Goal: Task Accomplishment & Management: Use online tool/utility

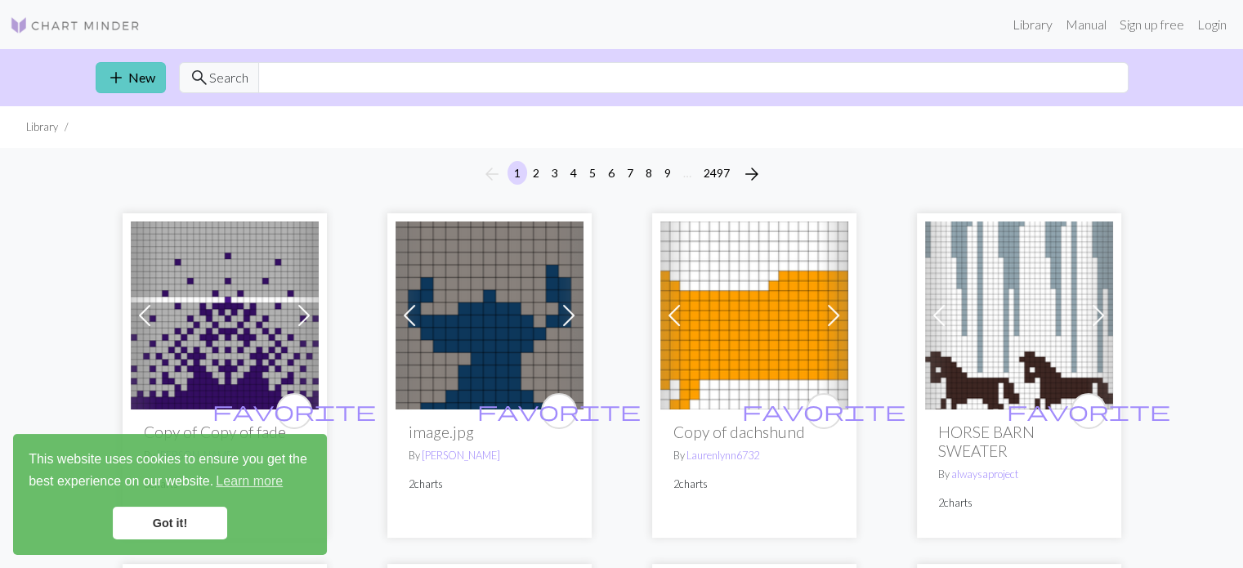
click at [126, 84] on link "add New" at bounding box center [131, 77] width 70 height 31
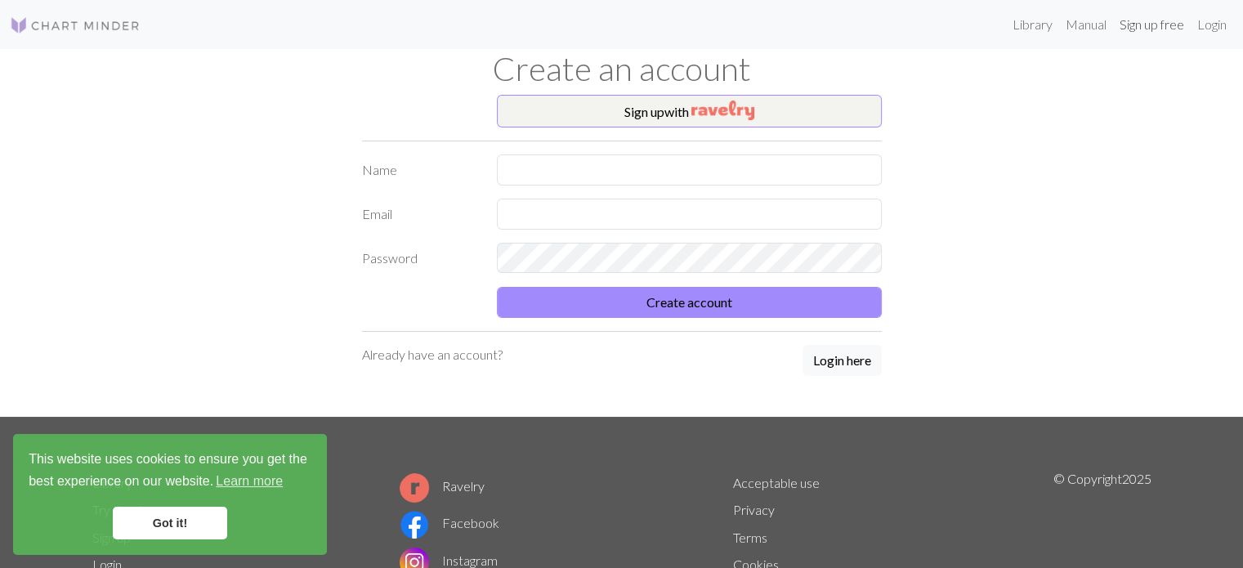
click at [1131, 29] on link "Sign up free" at bounding box center [1152, 24] width 78 height 33
click at [1209, 30] on link "Login" at bounding box center [1211, 24] width 42 height 33
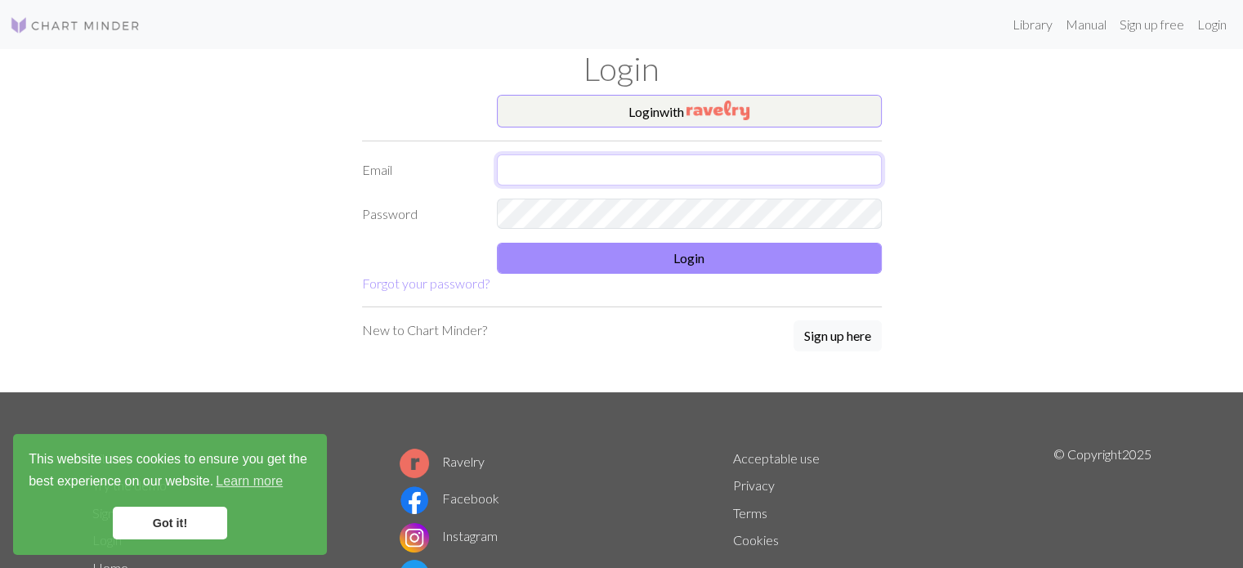
click at [651, 172] on input "text" at bounding box center [689, 169] width 385 height 31
type input "priedeanda@gmail.com"
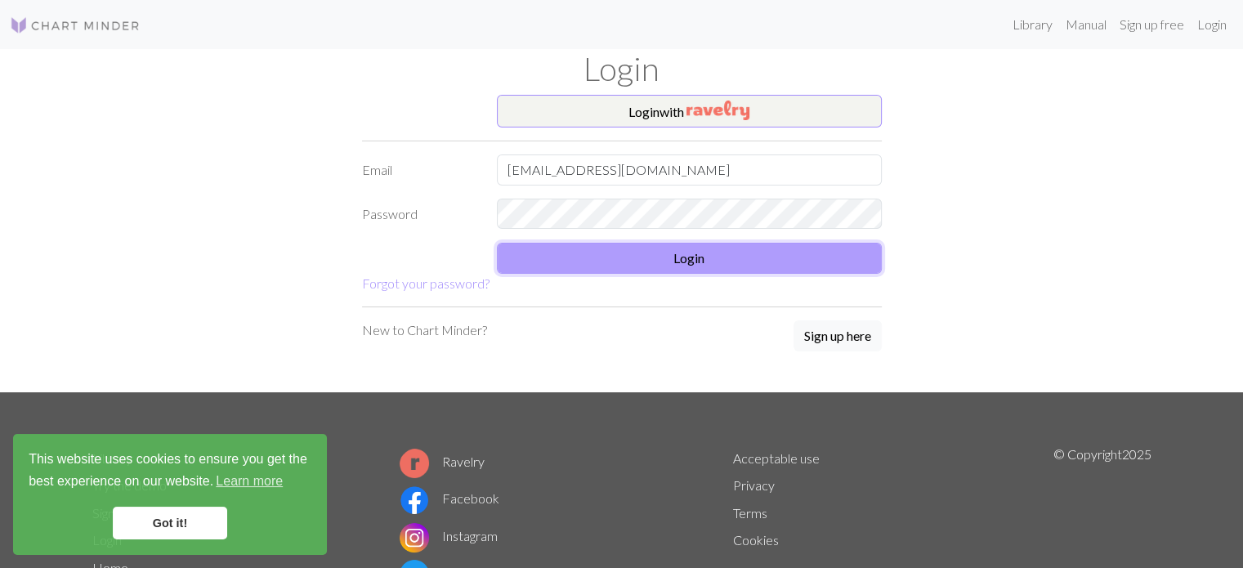
click at [617, 264] on button "Login" at bounding box center [689, 258] width 385 height 31
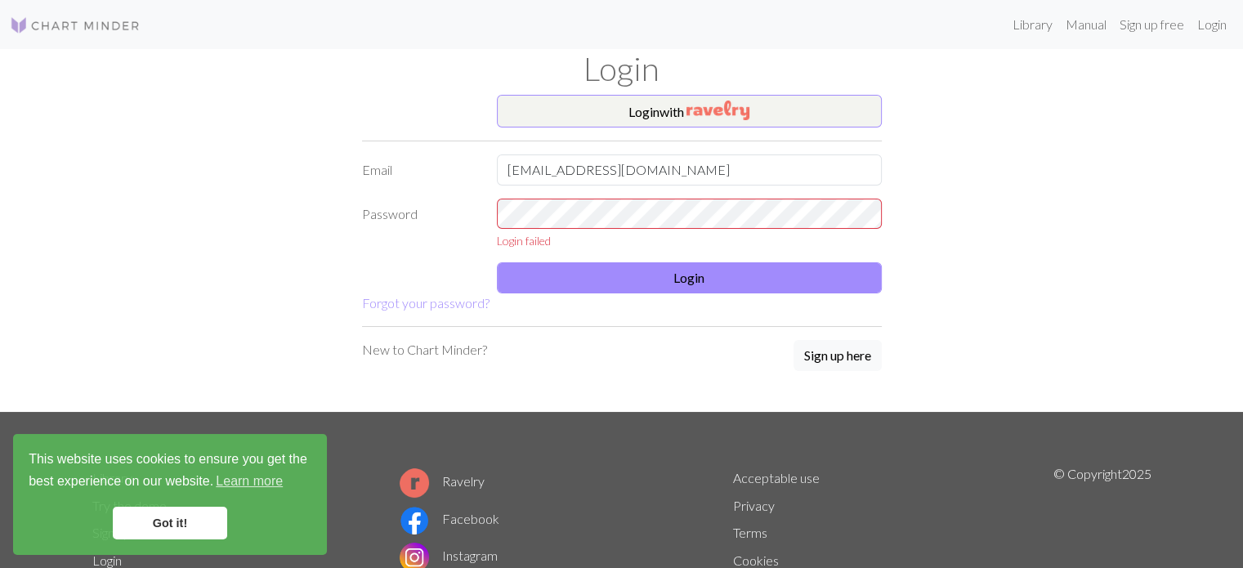
click at [562, 373] on div "Login with Email priedeanda@gmail.com Password Login failed Login Forgot your p…" at bounding box center [621, 253] width 539 height 317
click at [593, 106] on button "Login with" at bounding box center [689, 111] width 385 height 33
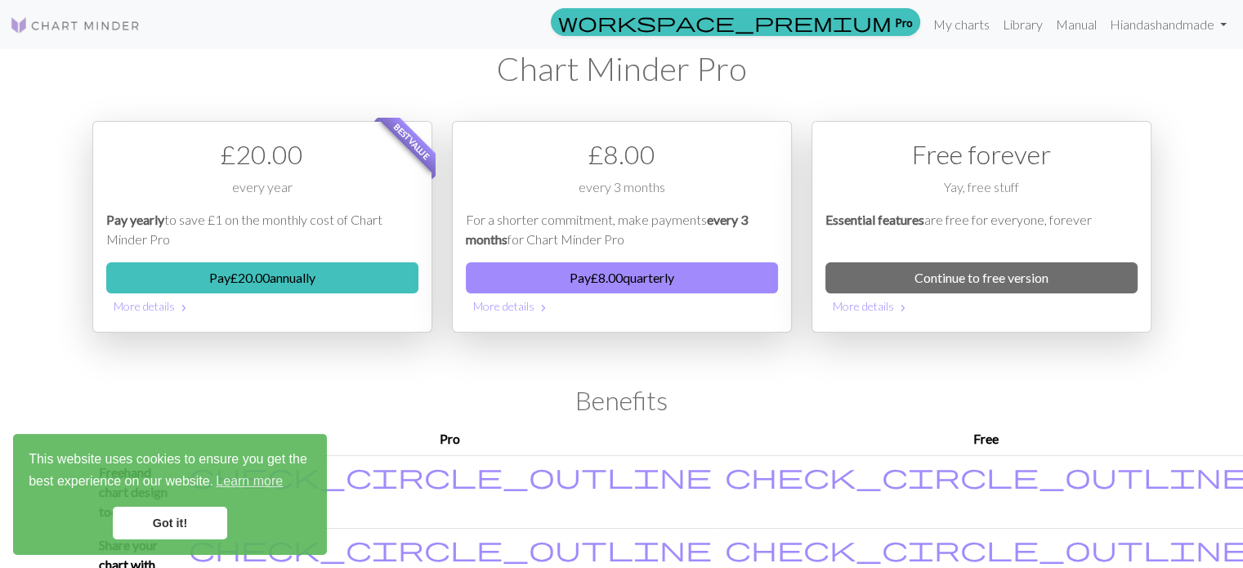
drag, startPoint x: 1163, startPoint y: 65, endPoint x: 1158, endPoint y: 46, distance: 19.4
click at [1163, 65] on div "workspace_premium Pro My charts Library Manual Hi andashandmade Account setting…" at bounding box center [621, 284] width 1243 height 568
click at [948, 24] on link "My charts" at bounding box center [960, 24] width 69 height 33
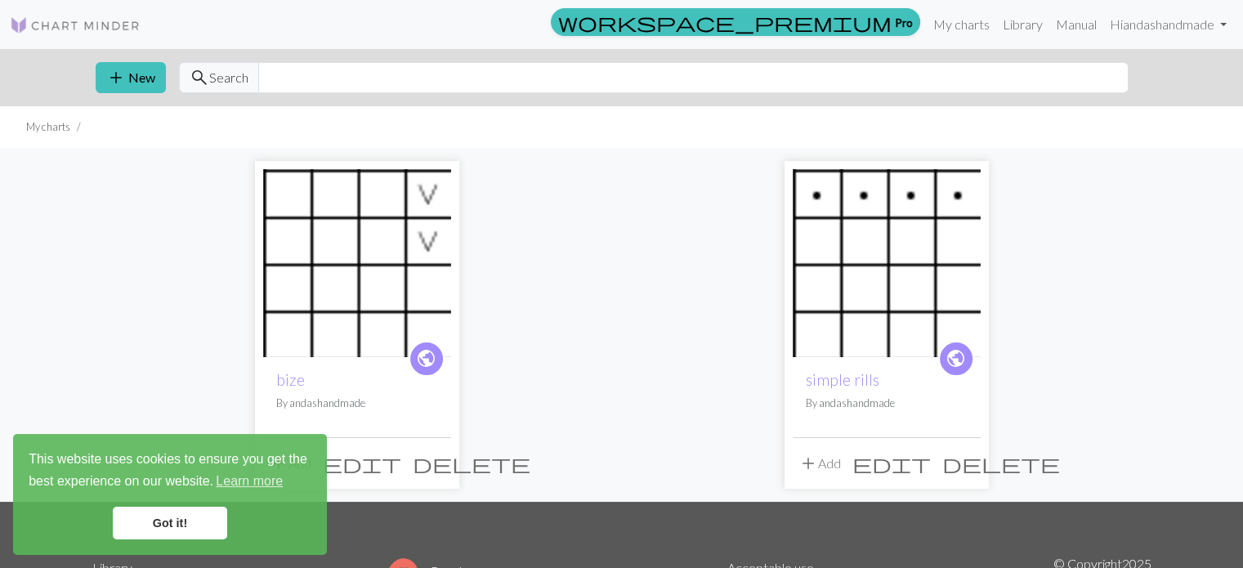
click at [194, 526] on link "Got it!" at bounding box center [170, 523] width 114 height 33
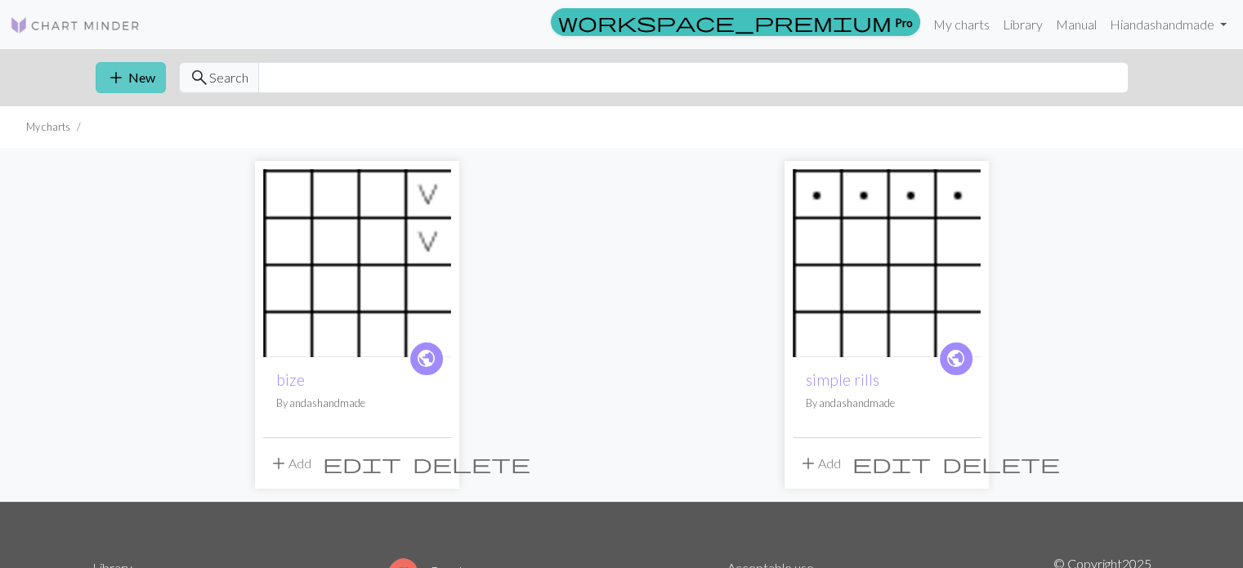
click at [136, 78] on button "add New" at bounding box center [131, 77] width 70 height 31
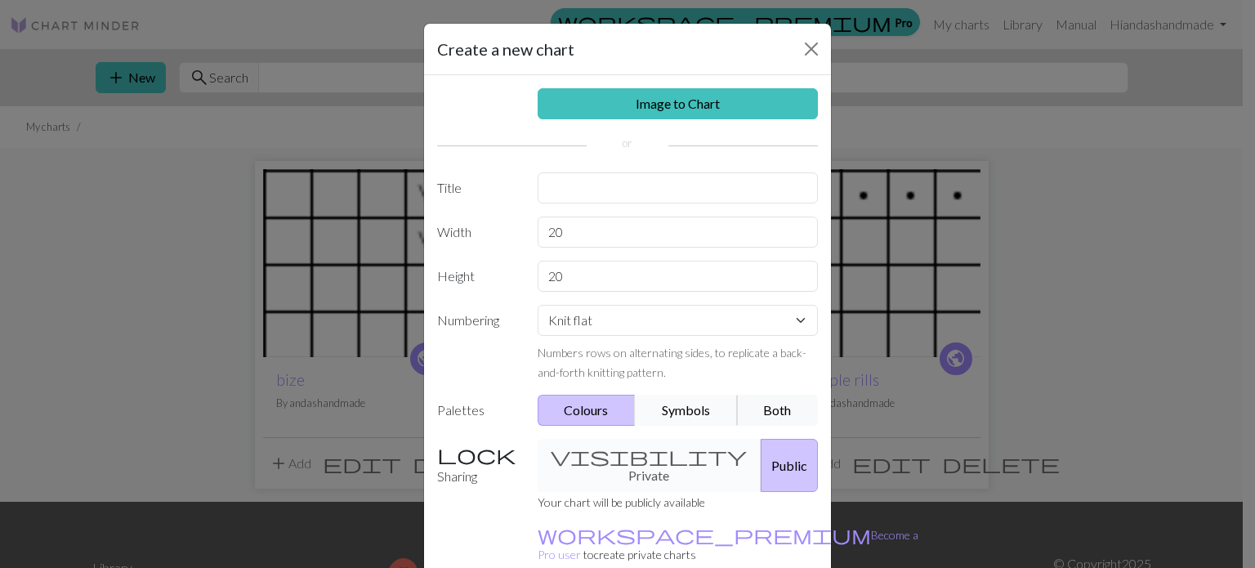
click at [688, 407] on button "Symbols" at bounding box center [686, 410] width 103 height 31
click at [621, 460] on div "visibility Private Public" at bounding box center [678, 465] width 301 height 53
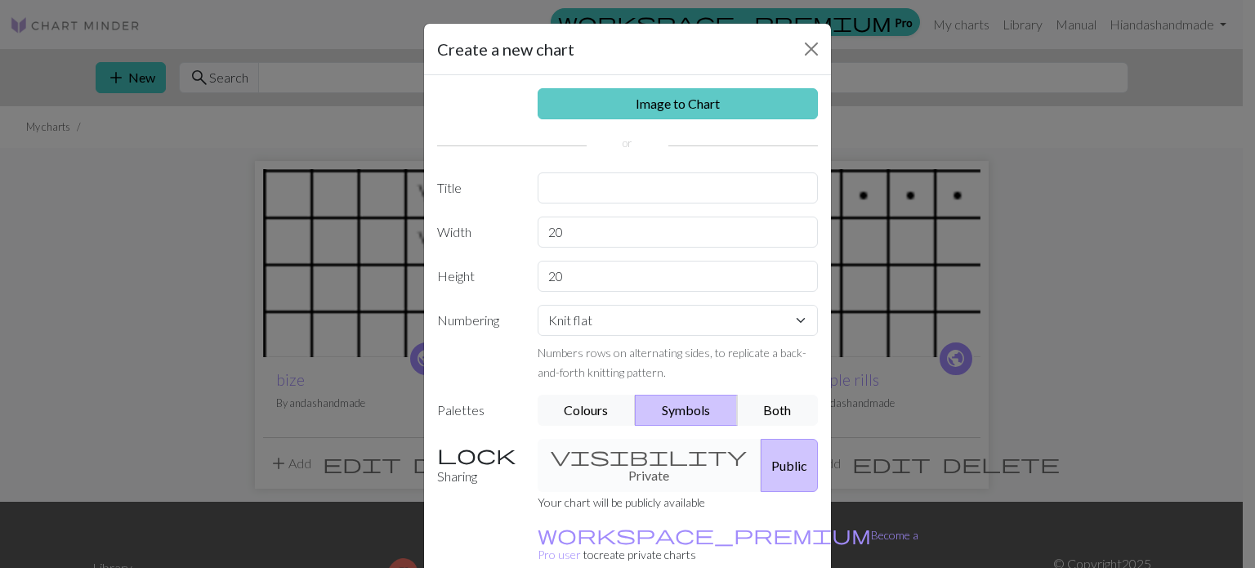
click at [712, 102] on link "Image to Chart" at bounding box center [678, 103] width 281 height 31
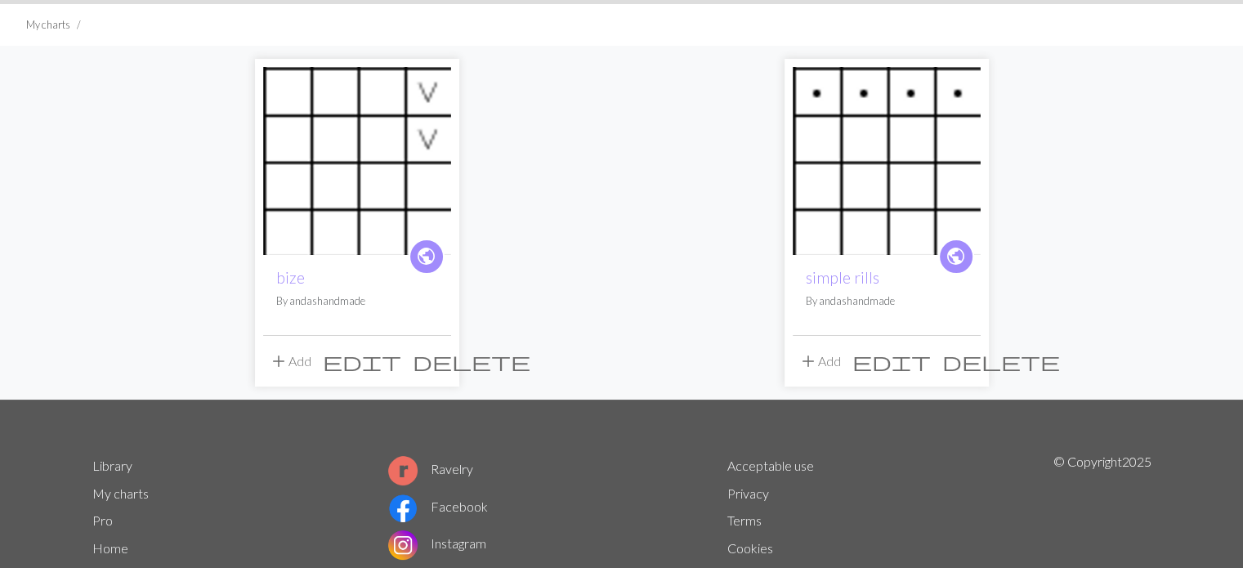
scroll to position [105, 0]
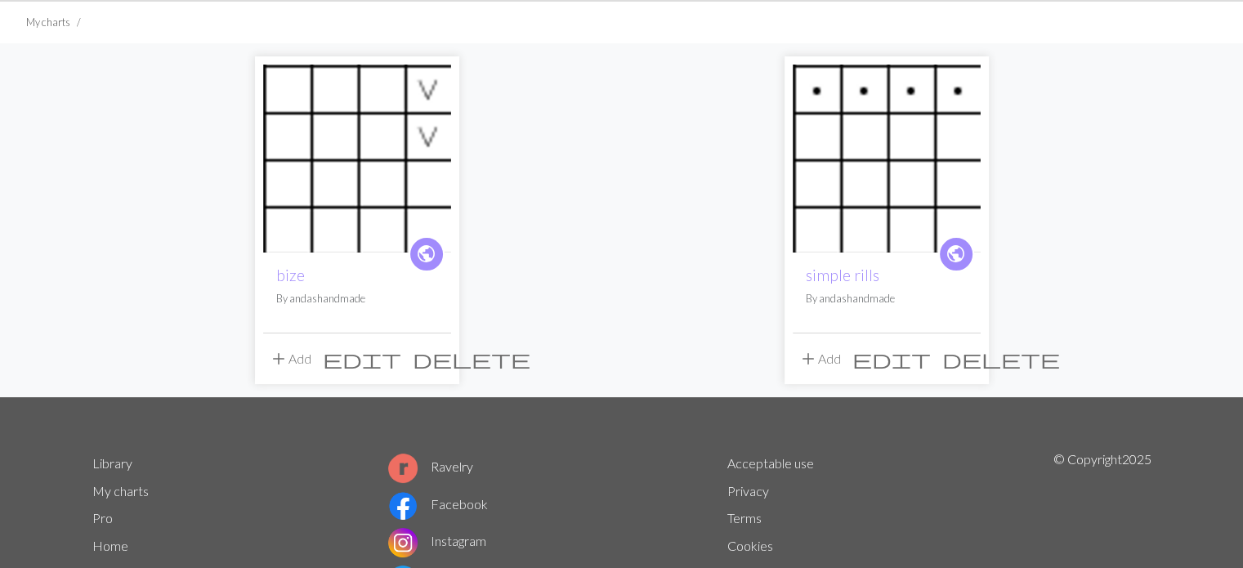
click at [369, 124] on img at bounding box center [357, 159] width 188 height 188
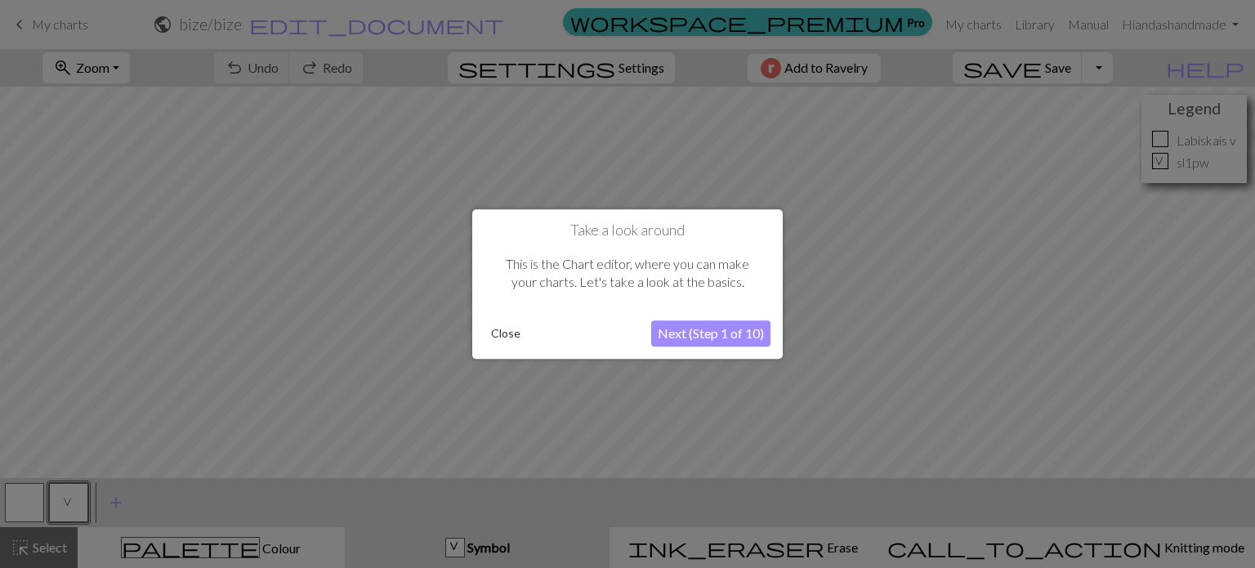
click at [503, 332] on button "Close" at bounding box center [505, 333] width 42 height 25
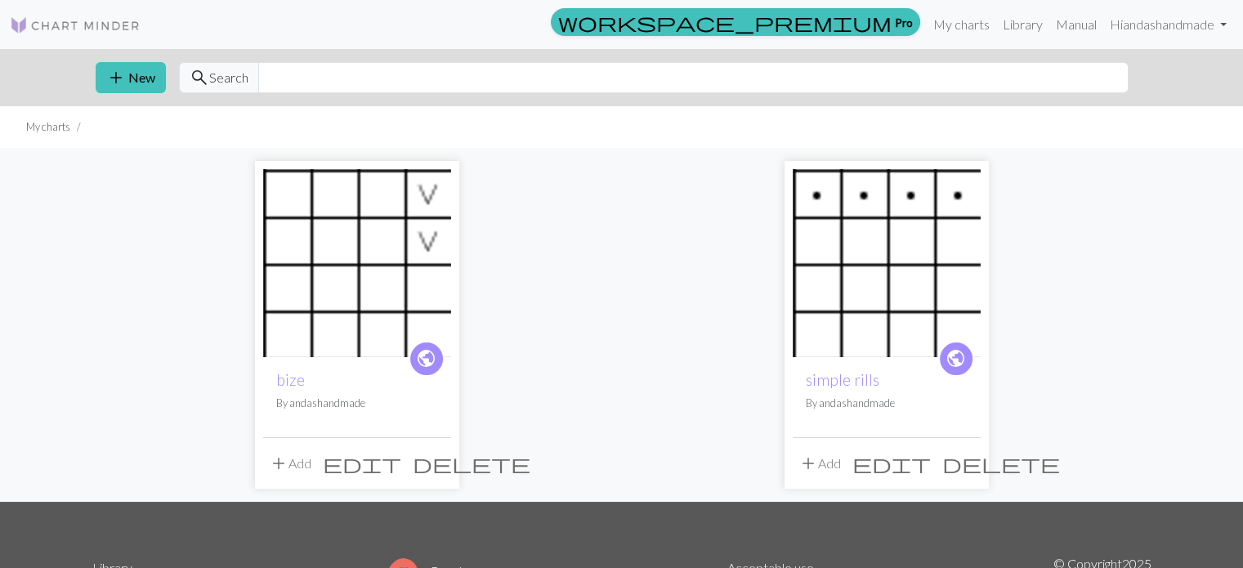
click at [877, 270] on img at bounding box center [886, 263] width 188 height 188
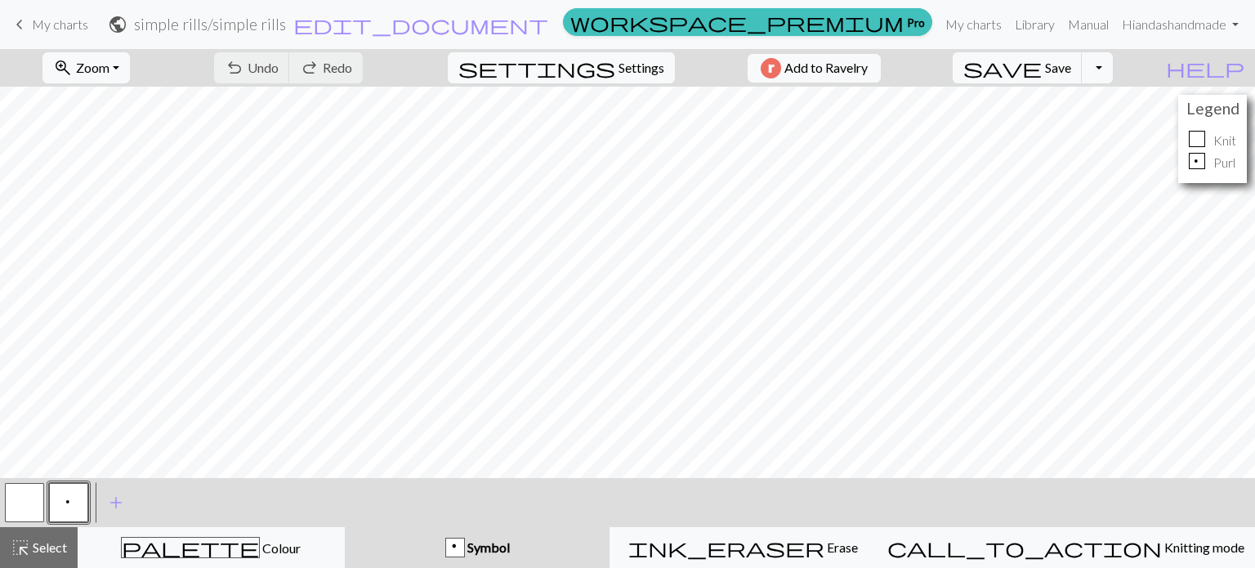
click at [3, 24] on div "keyboard_arrow_left My charts public simple rills / simple rills edit_document …" at bounding box center [627, 24] width 1255 height 33
click at [15, 17] on span "keyboard_arrow_left" at bounding box center [20, 24] width 20 height 23
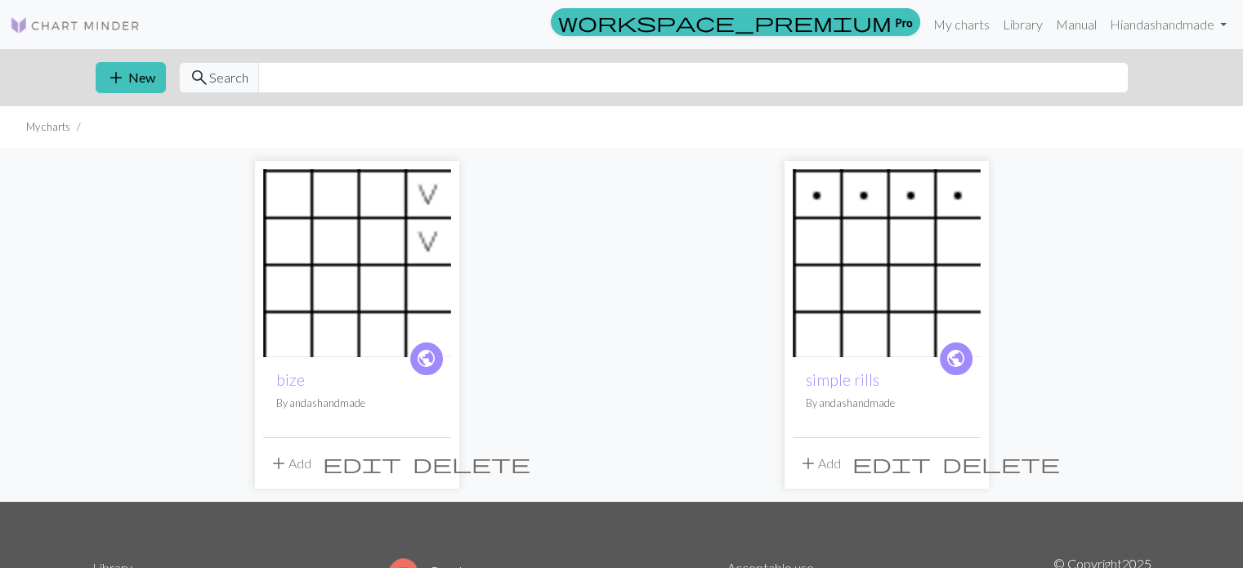
click at [433, 468] on span "delete" at bounding box center [472, 463] width 118 height 23
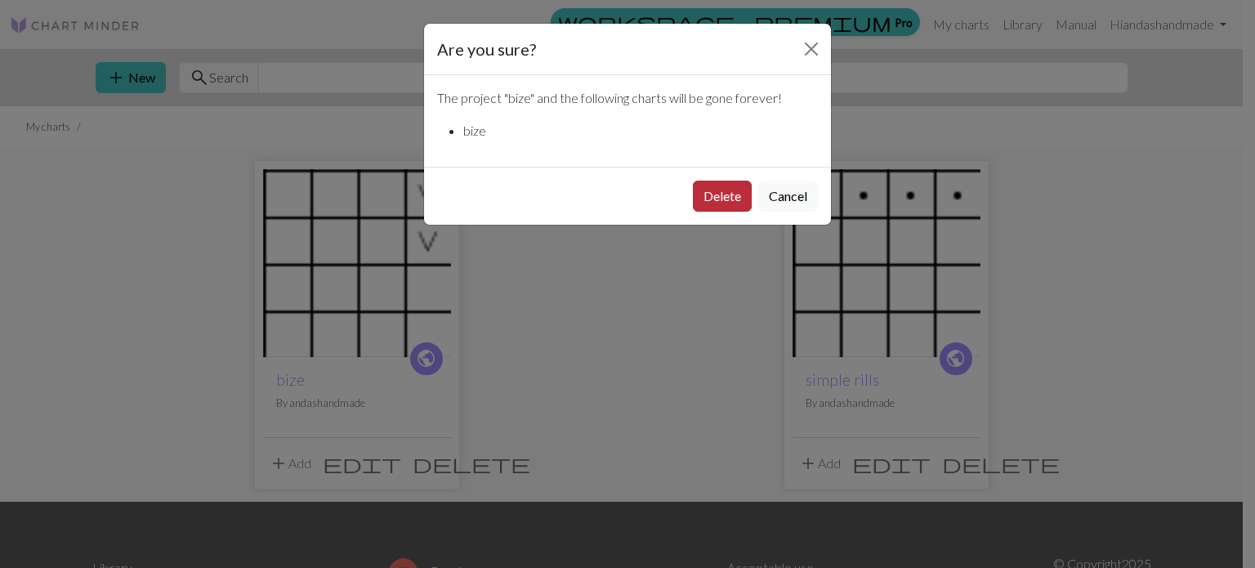
click at [734, 198] on button "Delete" at bounding box center [722, 196] width 59 height 31
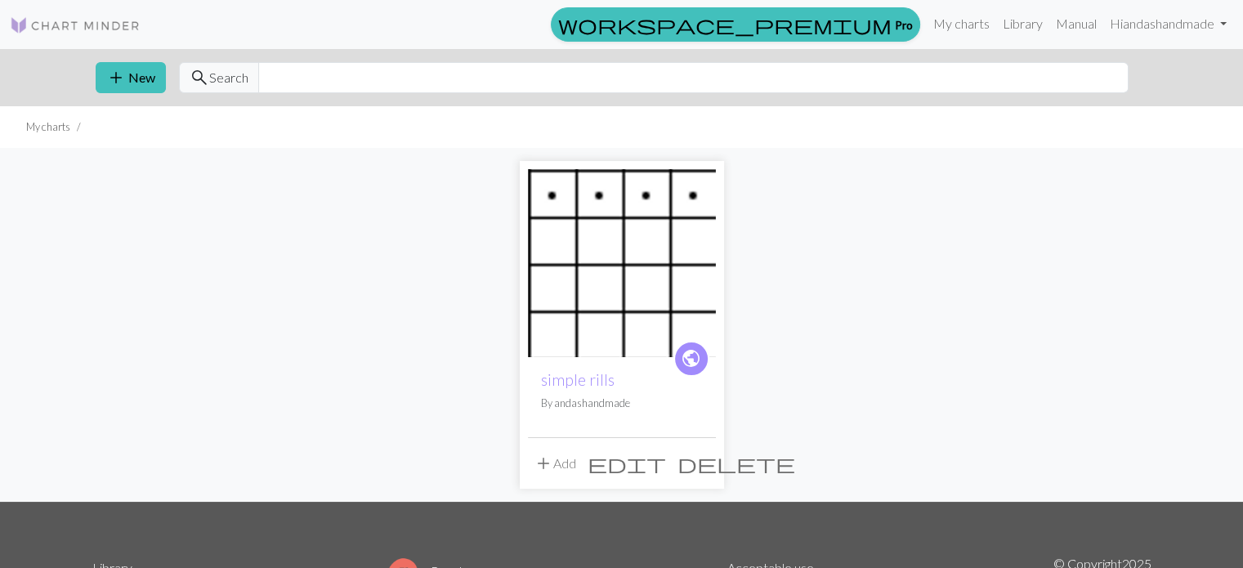
click at [703, 456] on span "delete" at bounding box center [736, 463] width 118 height 23
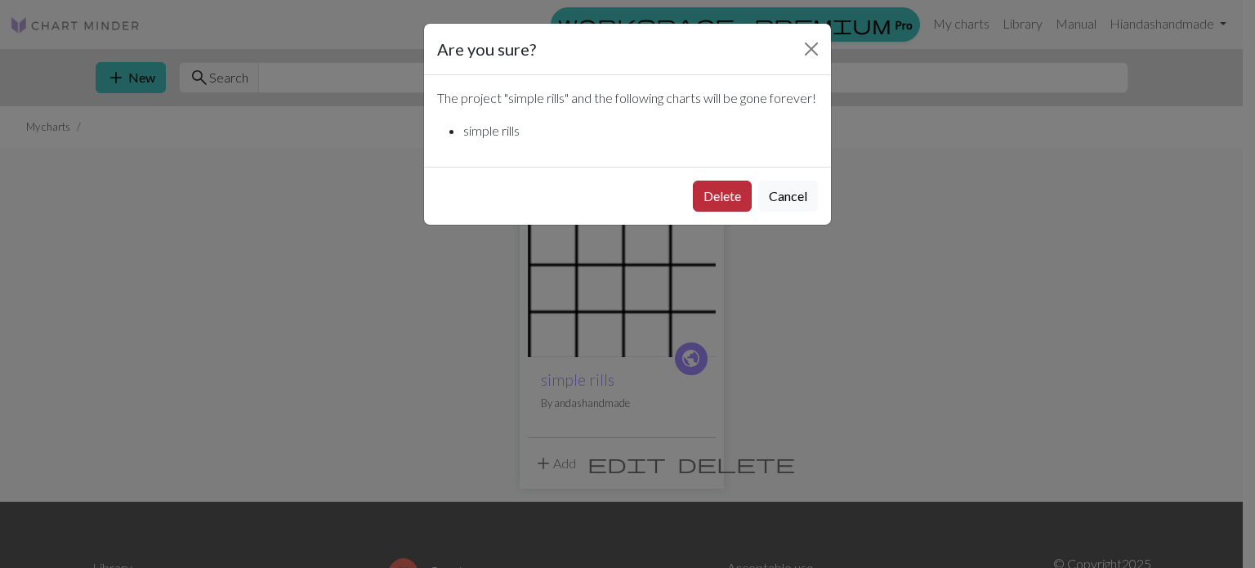
click at [706, 212] on button "Delete" at bounding box center [722, 196] width 59 height 31
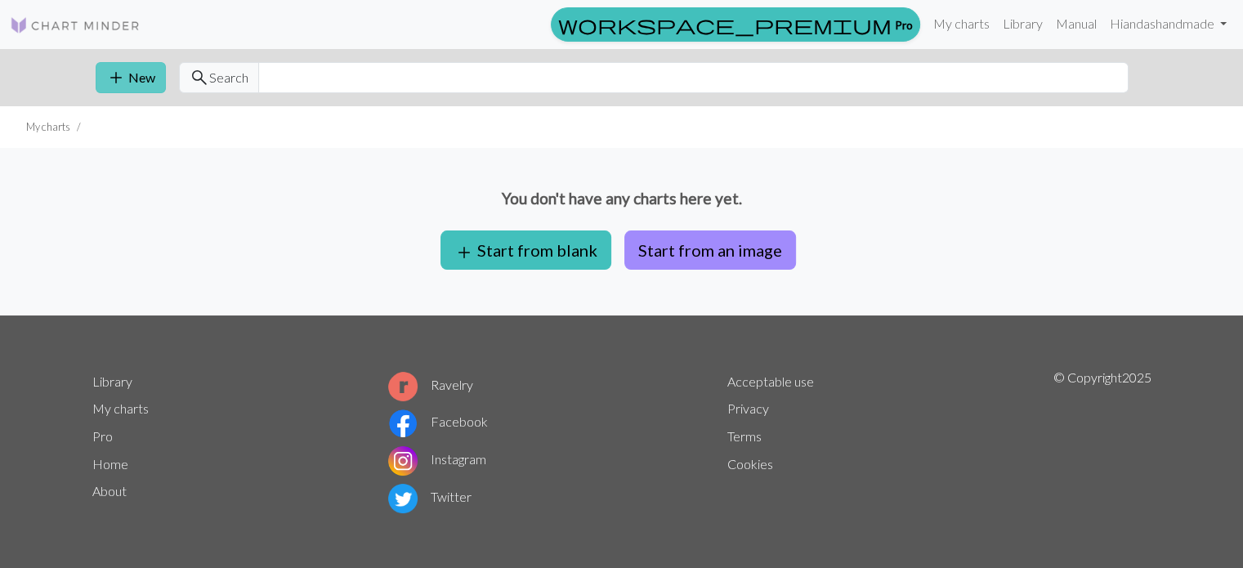
click at [144, 83] on button "add New" at bounding box center [131, 77] width 70 height 31
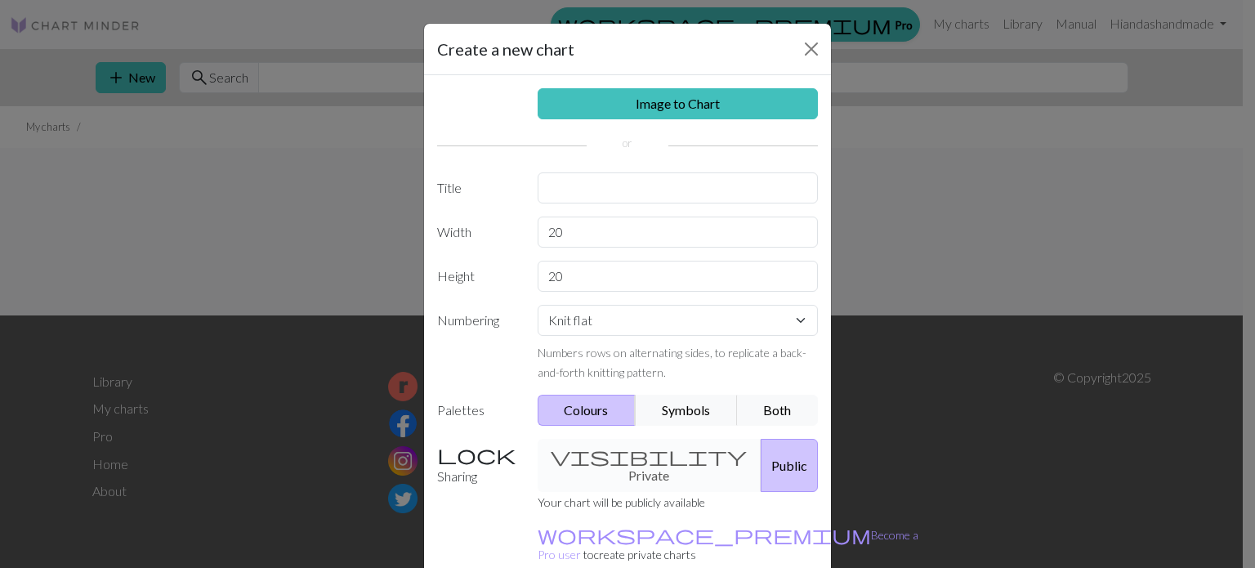
scroll to position [75, 0]
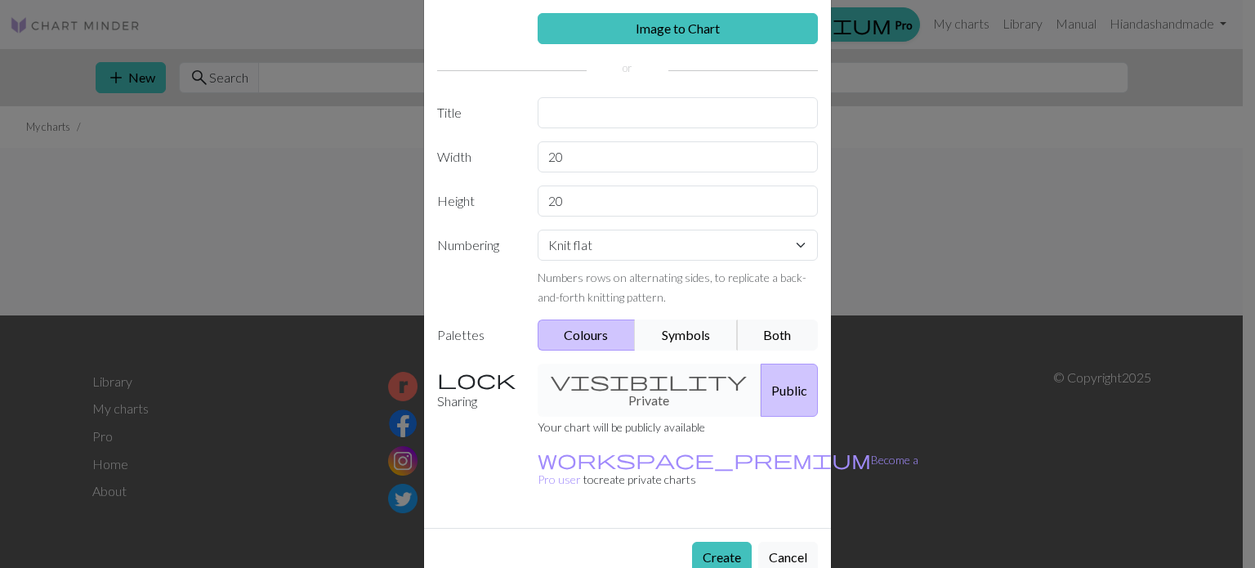
click at [679, 330] on button "Symbols" at bounding box center [686, 334] width 103 height 31
click at [712, 542] on button "Create" at bounding box center [722, 557] width 60 height 31
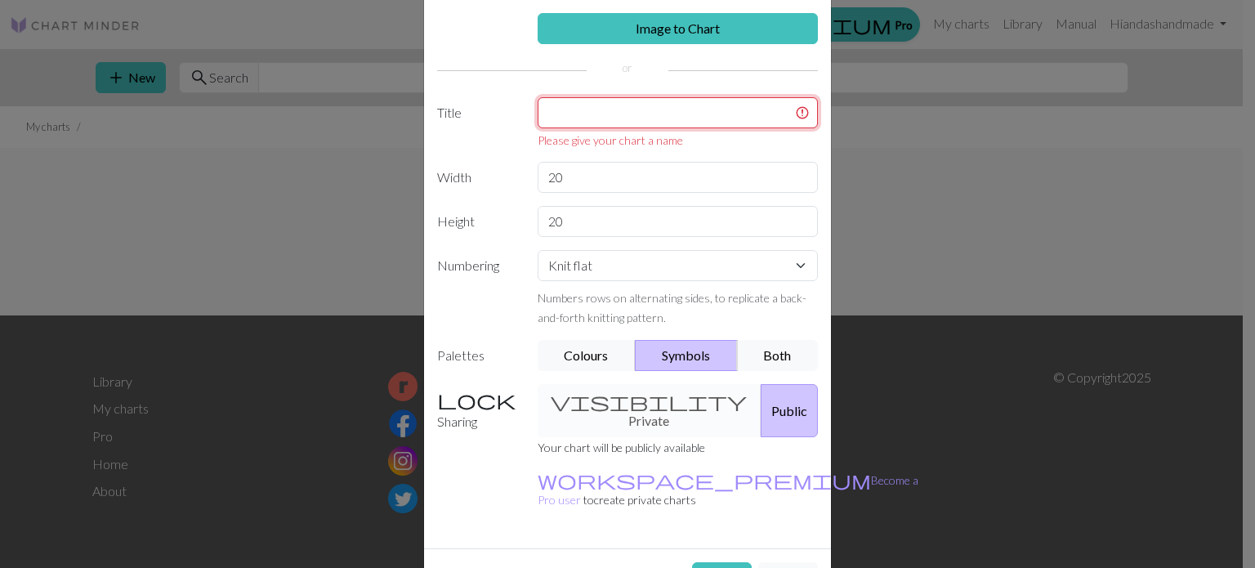
click at [584, 105] on input "text" at bounding box center [678, 112] width 281 height 31
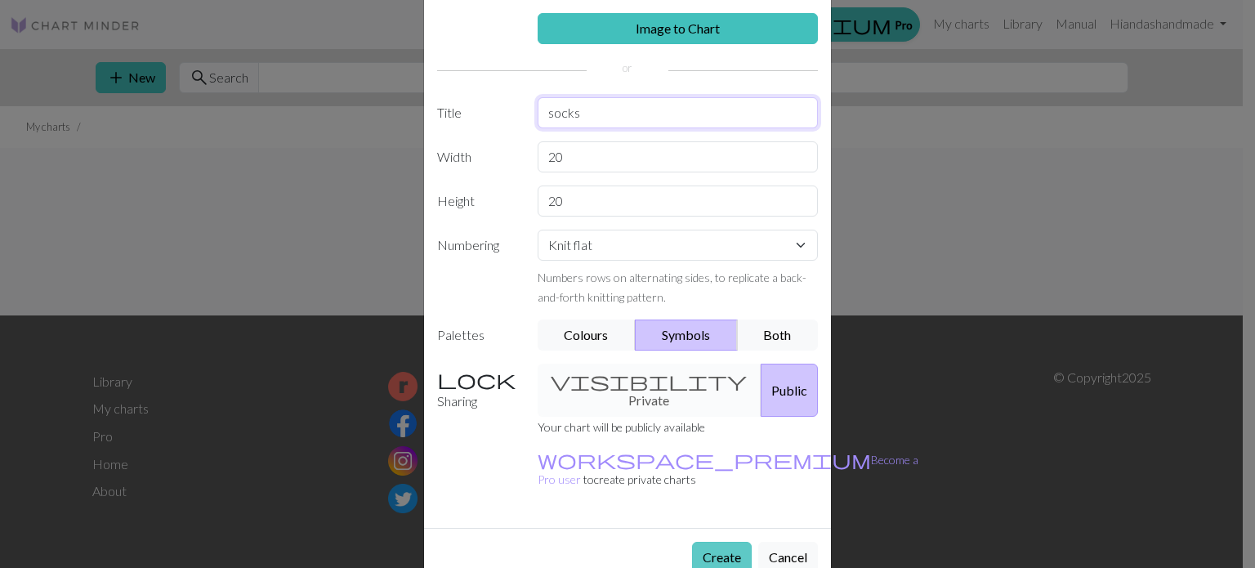
type input "socks"
click at [721, 542] on button "Create" at bounding box center [722, 557] width 60 height 31
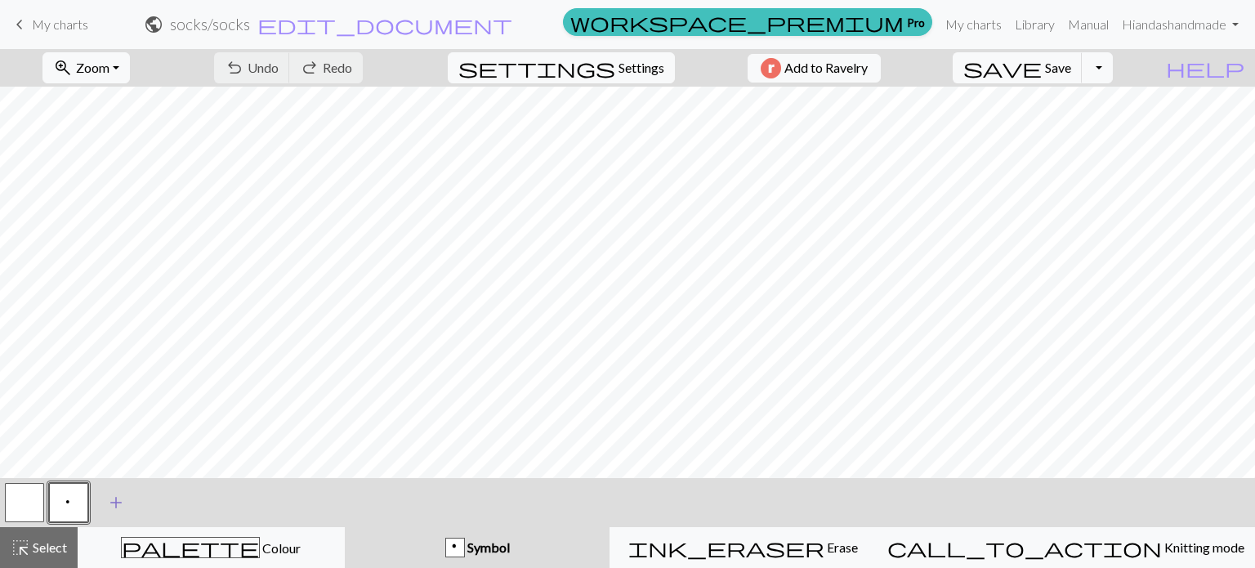
click at [113, 506] on span "add" at bounding box center [116, 502] width 20 height 23
click at [106, 503] on button "button" at bounding box center [112, 502] width 39 height 39
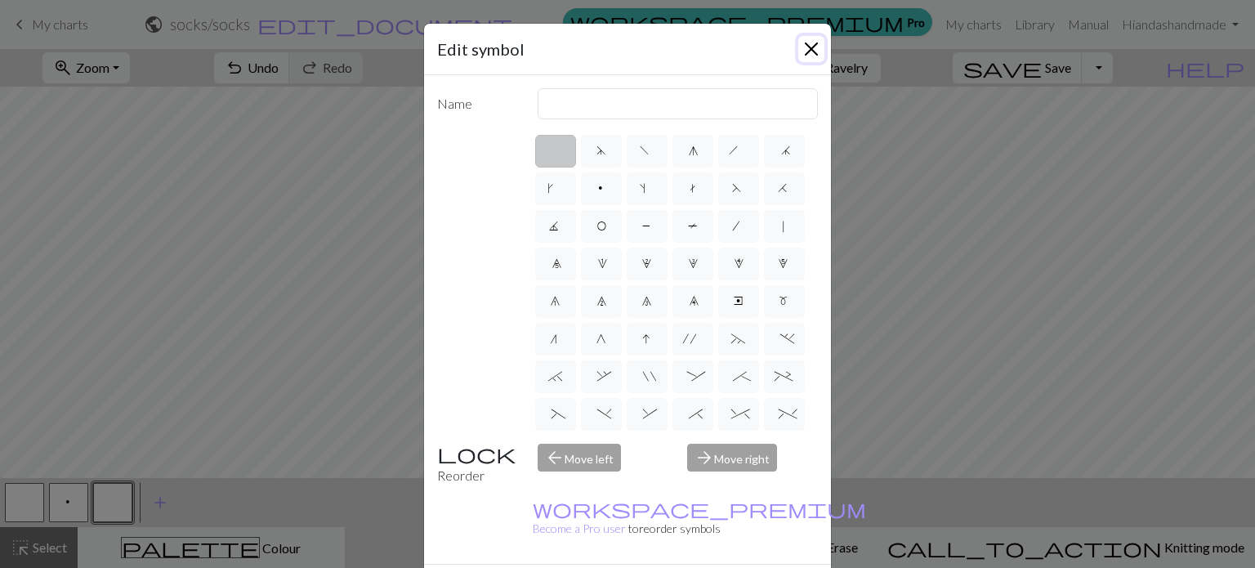
drag, startPoint x: 803, startPoint y: 44, endPoint x: 753, endPoint y: 4, distance: 63.9
click at [801, 40] on button "Close" at bounding box center [811, 49] width 26 height 26
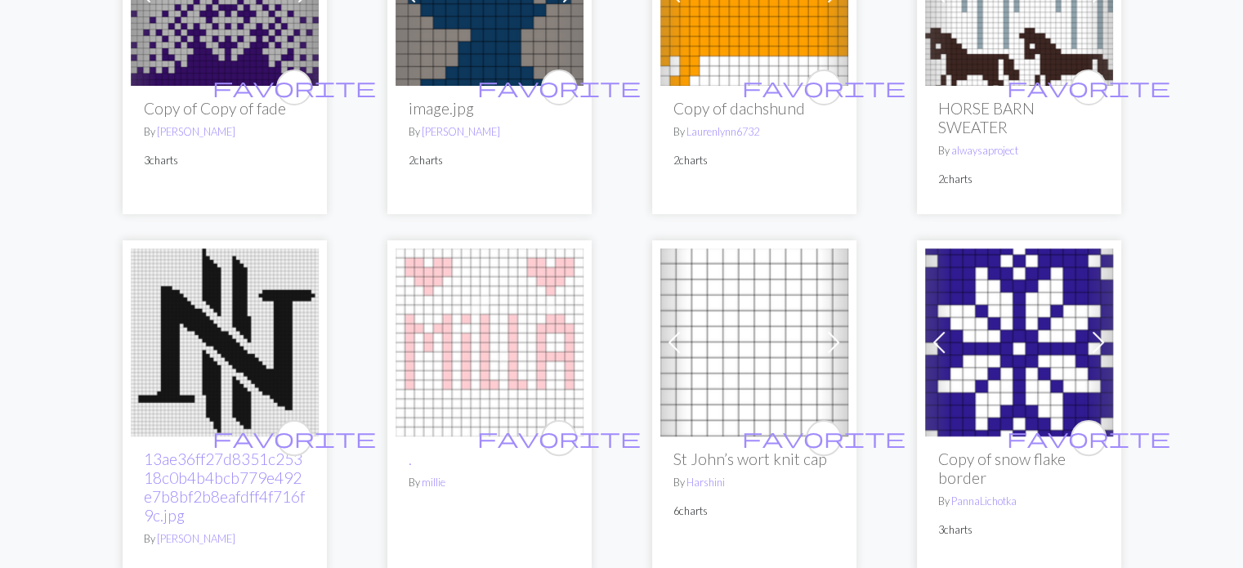
scroll to position [327, 0]
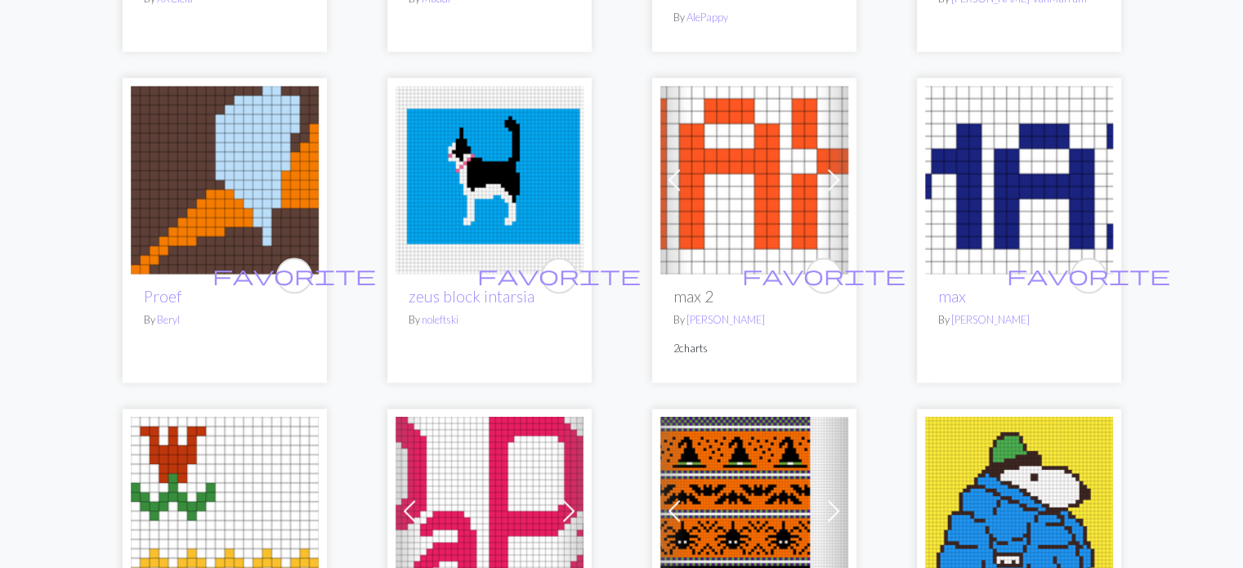
scroll to position [2206, 0]
